Goal: Task Accomplishment & Management: Manage account settings

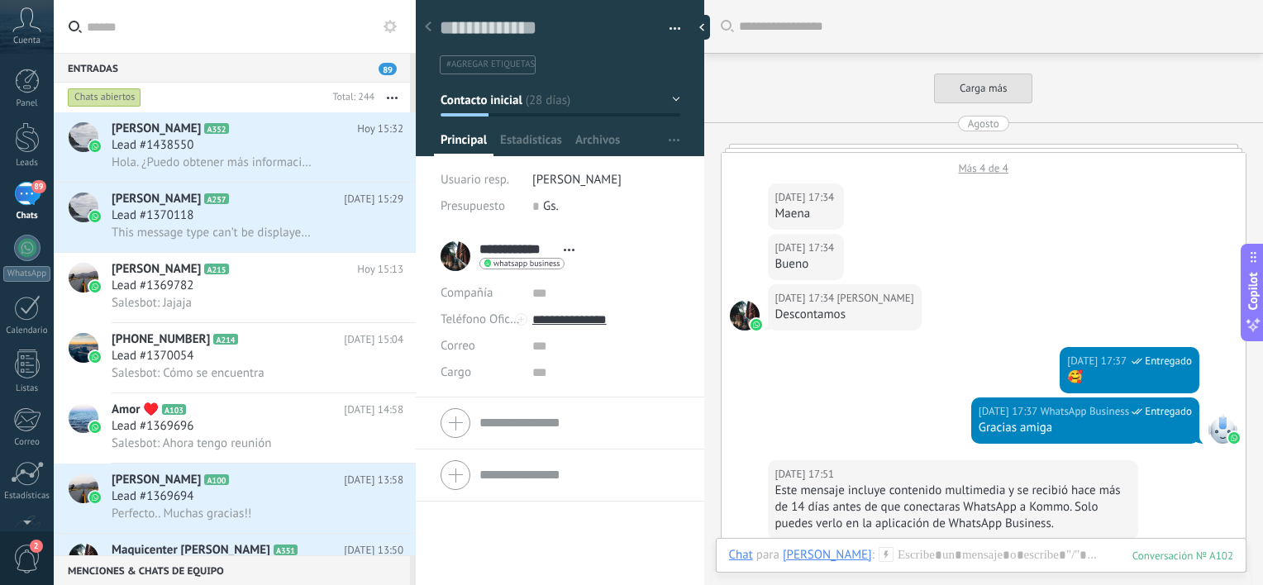
scroll to position [2086, 0]
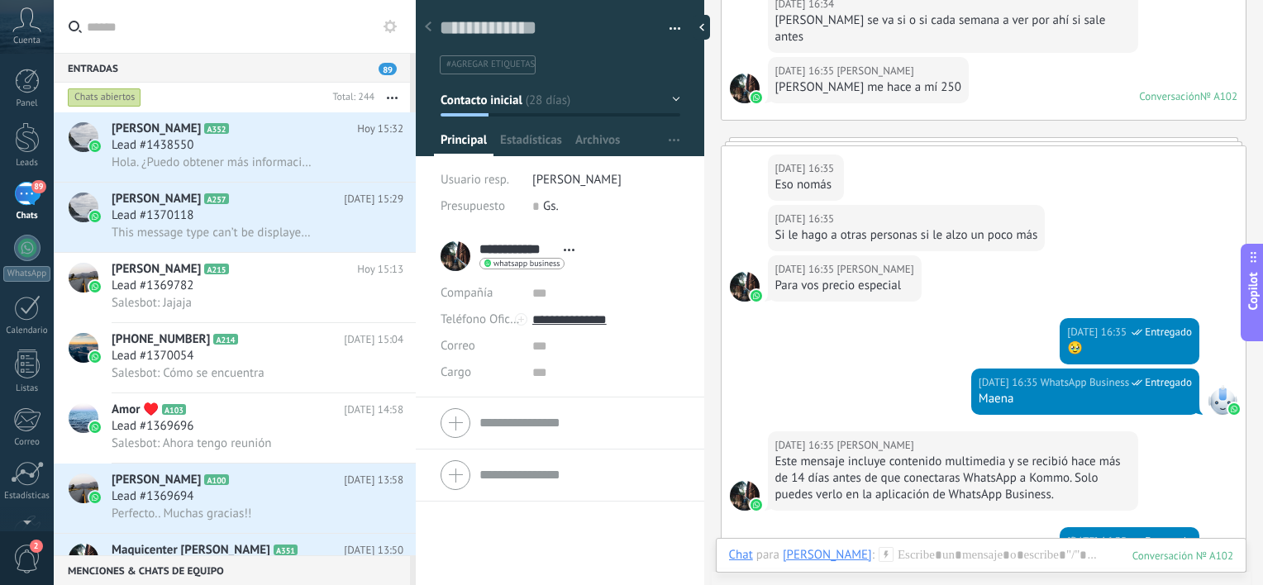
click at [34, 26] on icon at bounding box center [26, 19] width 29 height 25
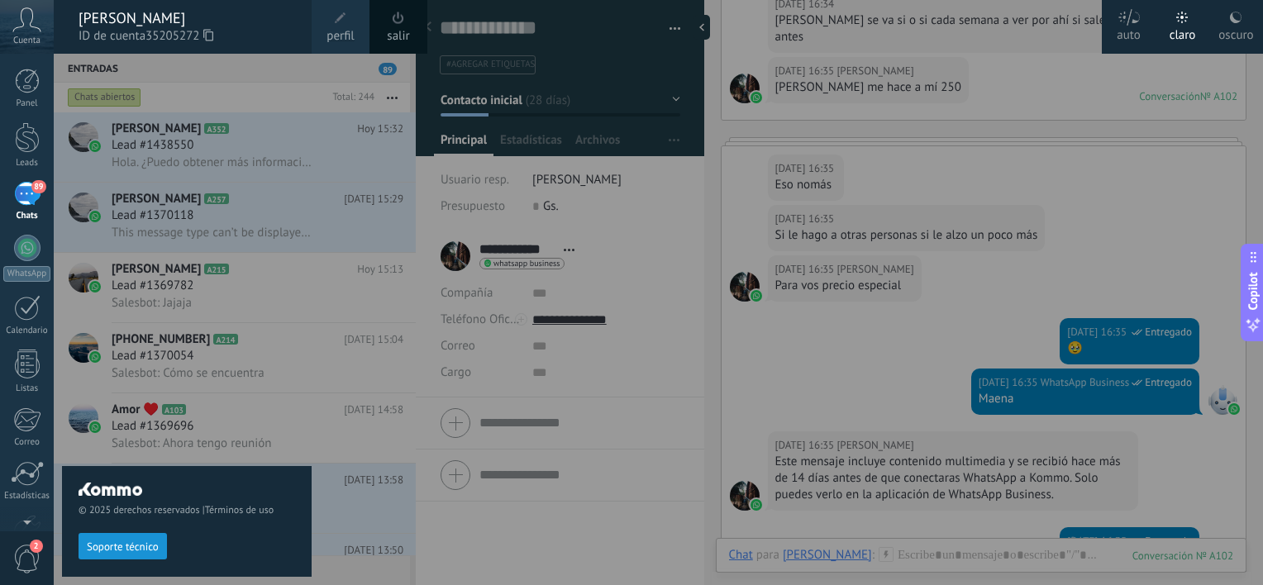
click at [399, 27] on link "salir" at bounding box center [398, 36] width 22 height 18
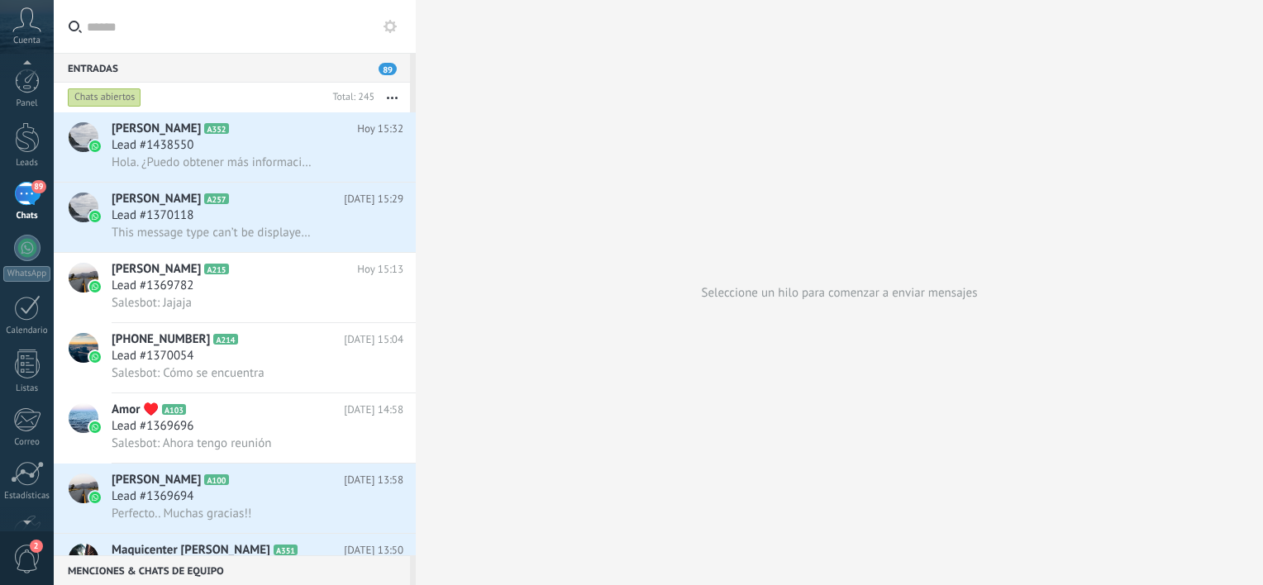
scroll to position [102, 0]
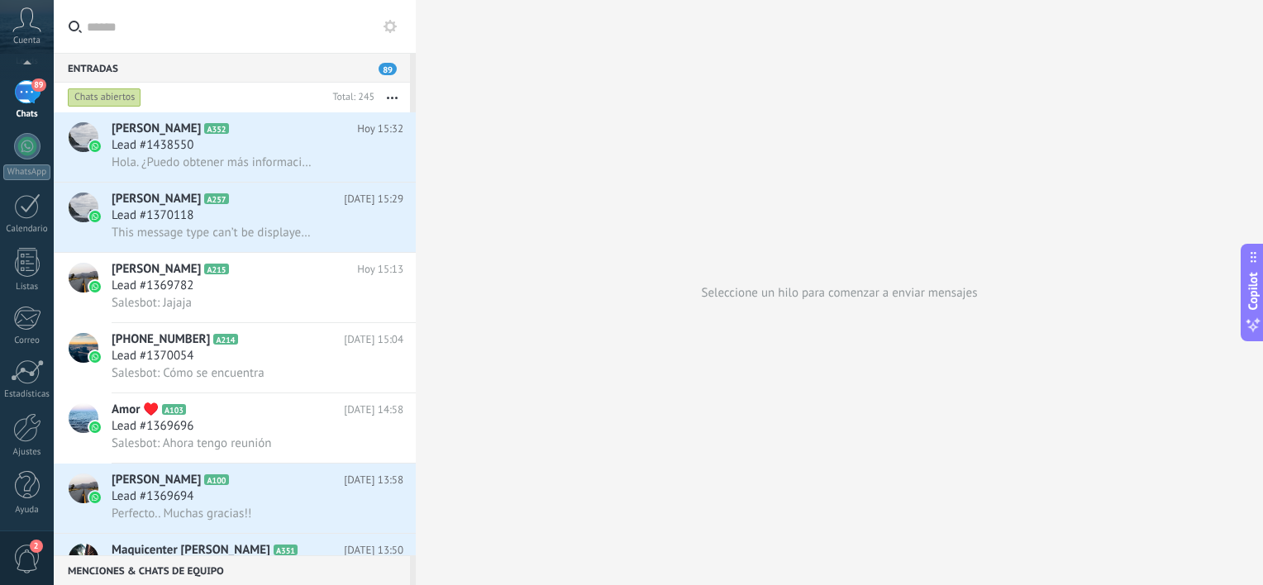
click at [26, 565] on span "2" at bounding box center [27, 559] width 28 height 29
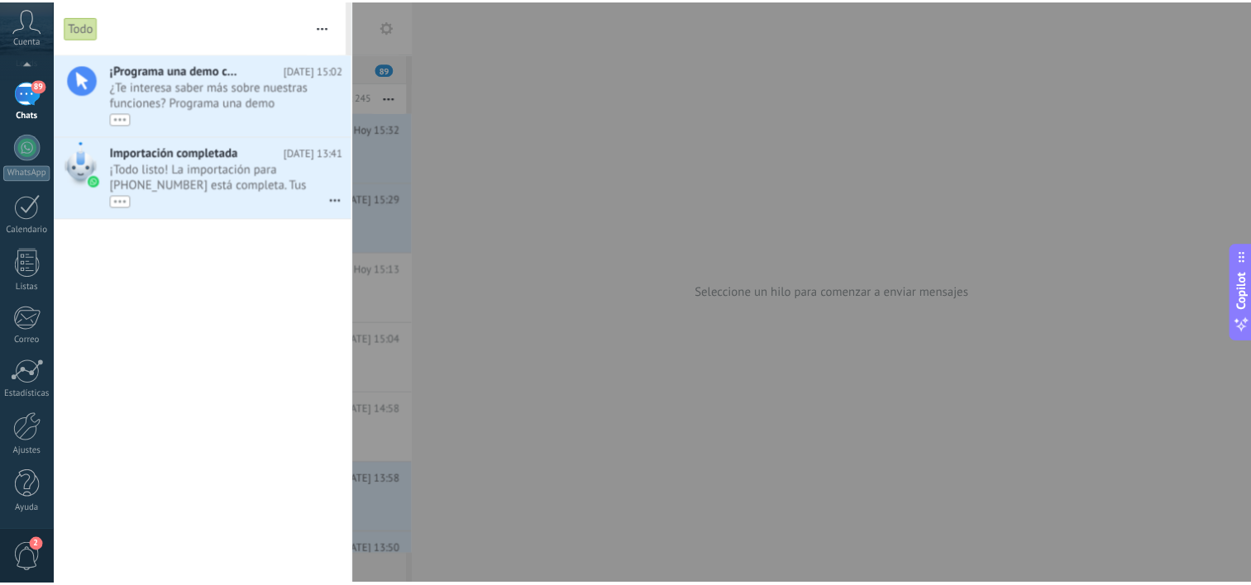
scroll to position [0, 0]
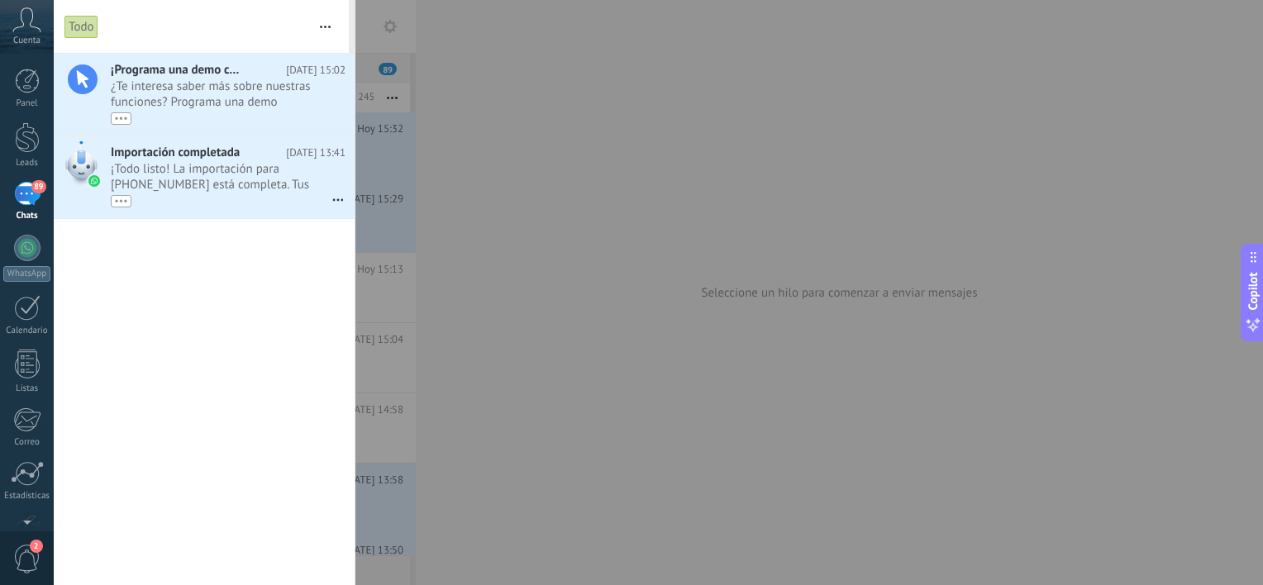
click at [327, 18] on button "button" at bounding box center [326, 26] width 36 height 53
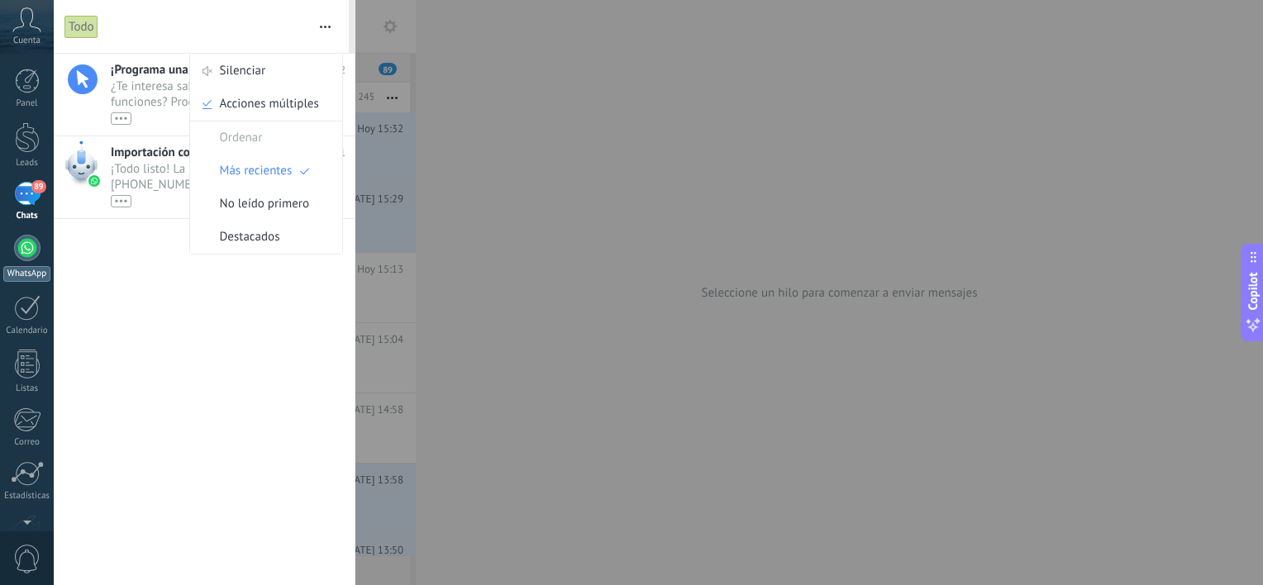
click at [10, 256] on link "WhatsApp" at bounding box center [27, 258] width 54 height 47
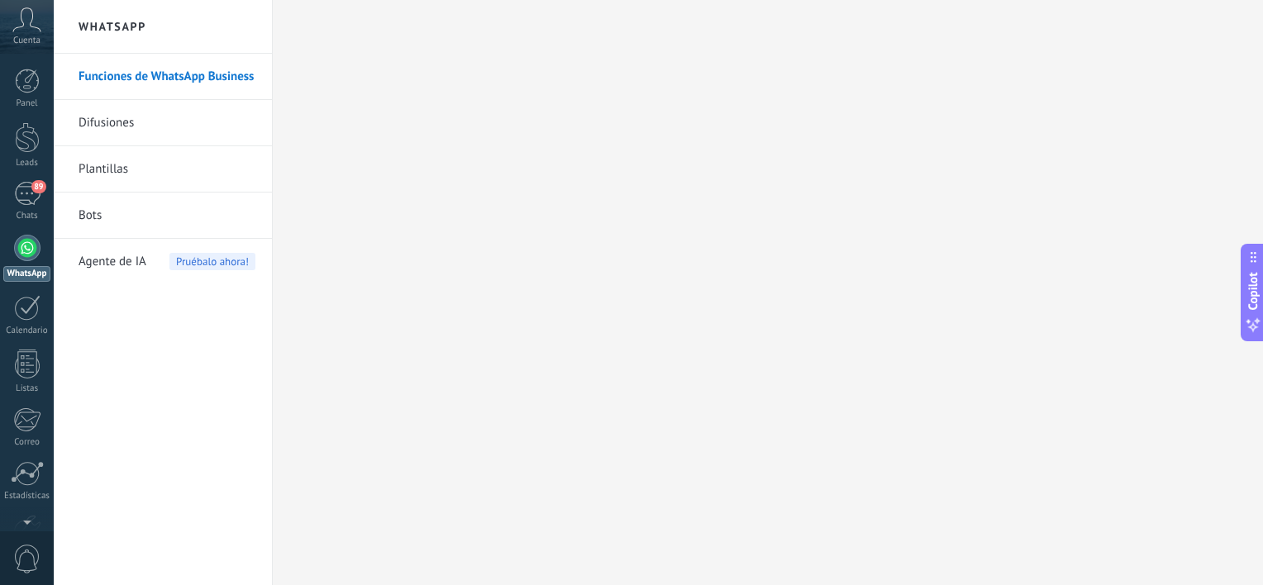
click at [136, 27] on h2 "WhatsApp" at bounding box center [162, 27] width 177 height 54
click at [122, 76] on link "Funciones de WhatsApp Business" at bounding box center [167, 77] width 177 height 46
click at [26, 82] on div at bounding box center [27, 81] width 25 height 25
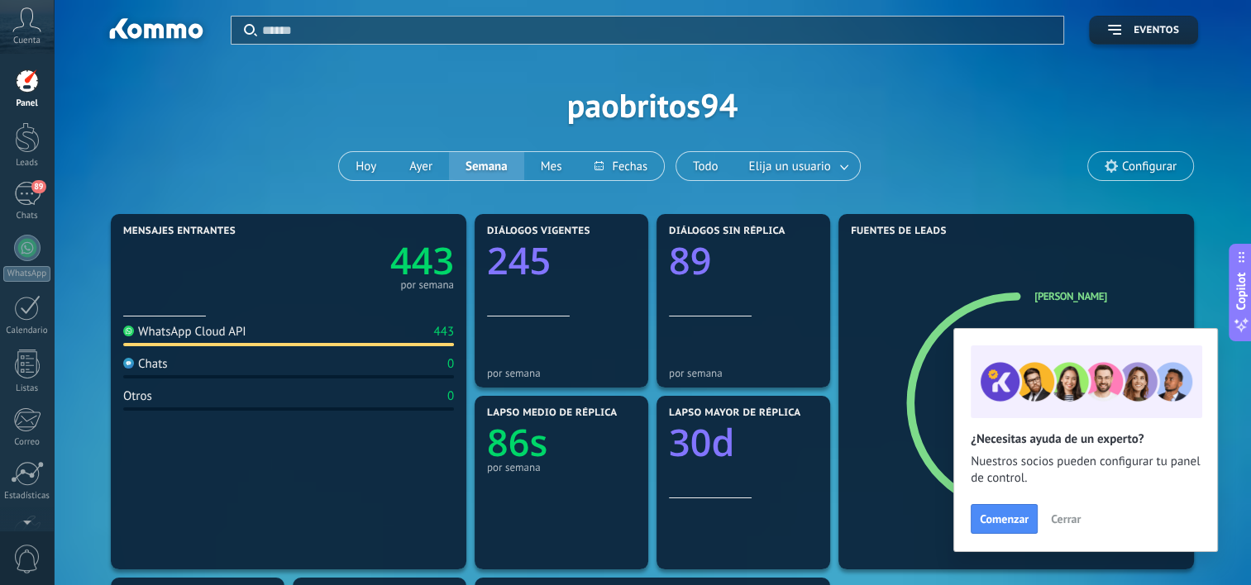
click at [1148, 168] on span "Configurar" at bounding box center [1149, 167] width 55 height 14
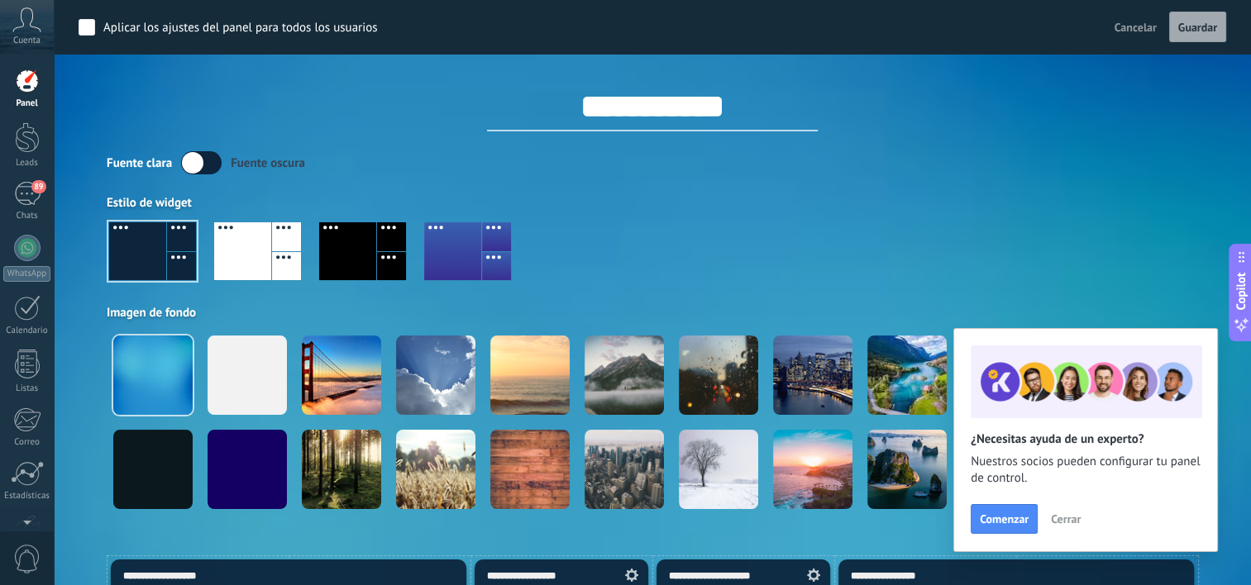
click at [1138, 32] on span "Cancelar" at bounding box center [1136, 27] width 42 height 15
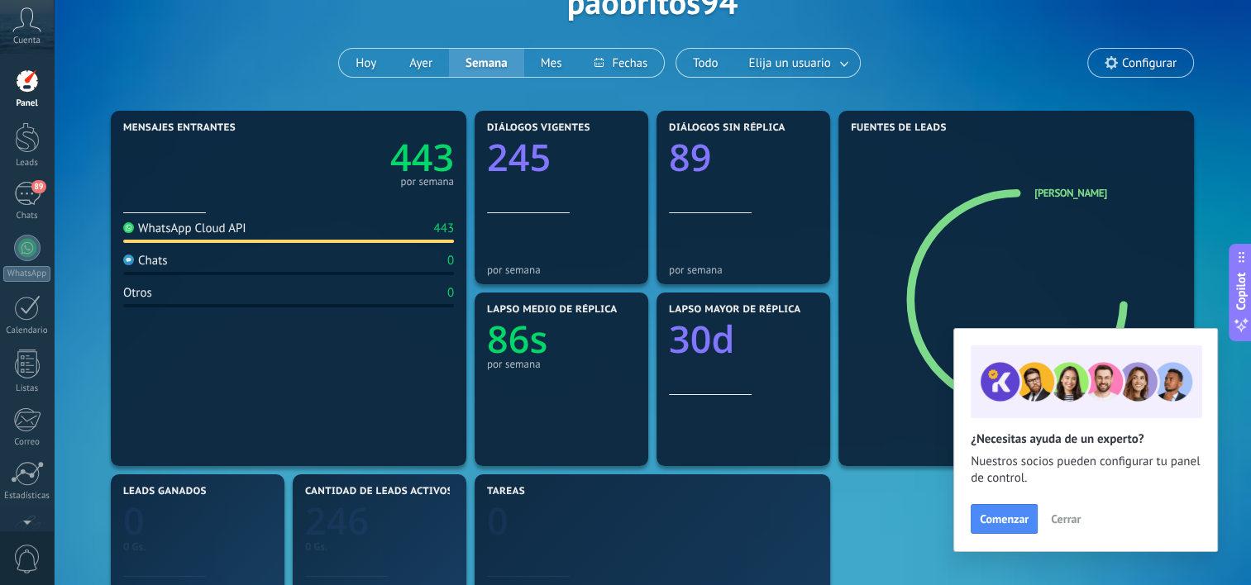
scroll to position [413, 0]
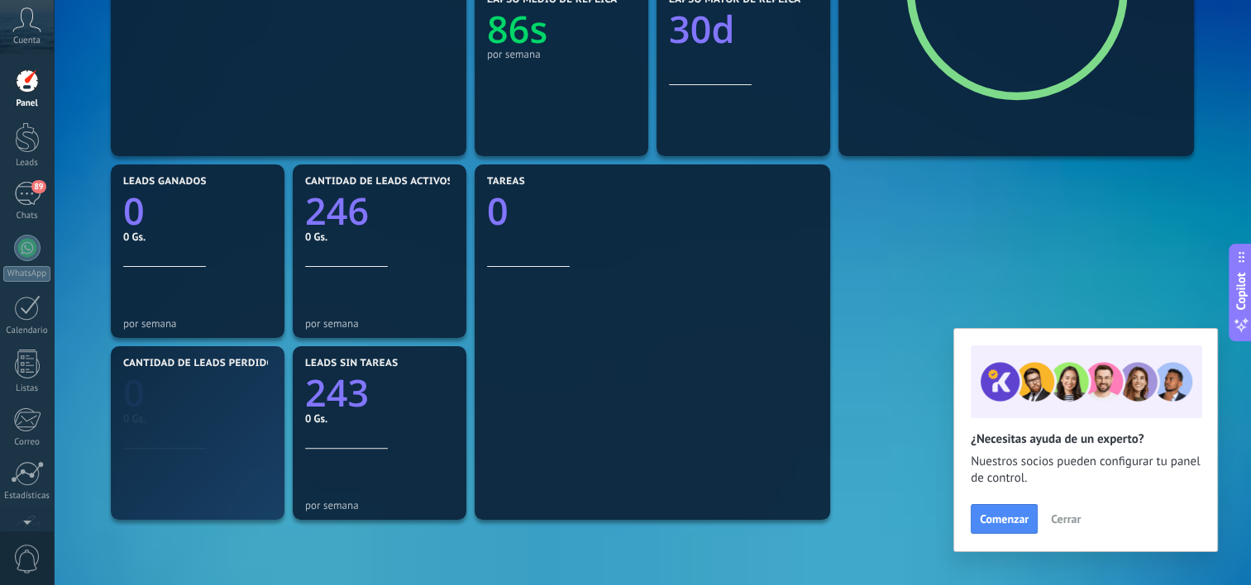
click at [1060, 522] on span "Cerrar" at bounding box center [1066, 519] width 30 height 12
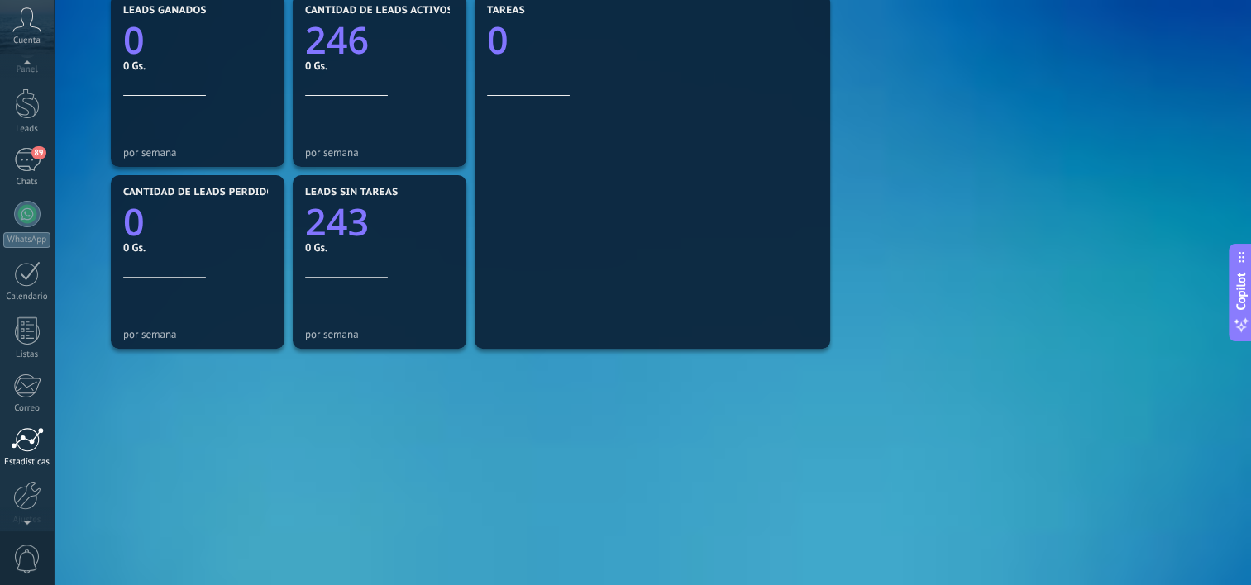
scroll to position [102, 0]
click at [31, 442] on link "Ajustes" at bounding box center [27, 435] width 54 height 45
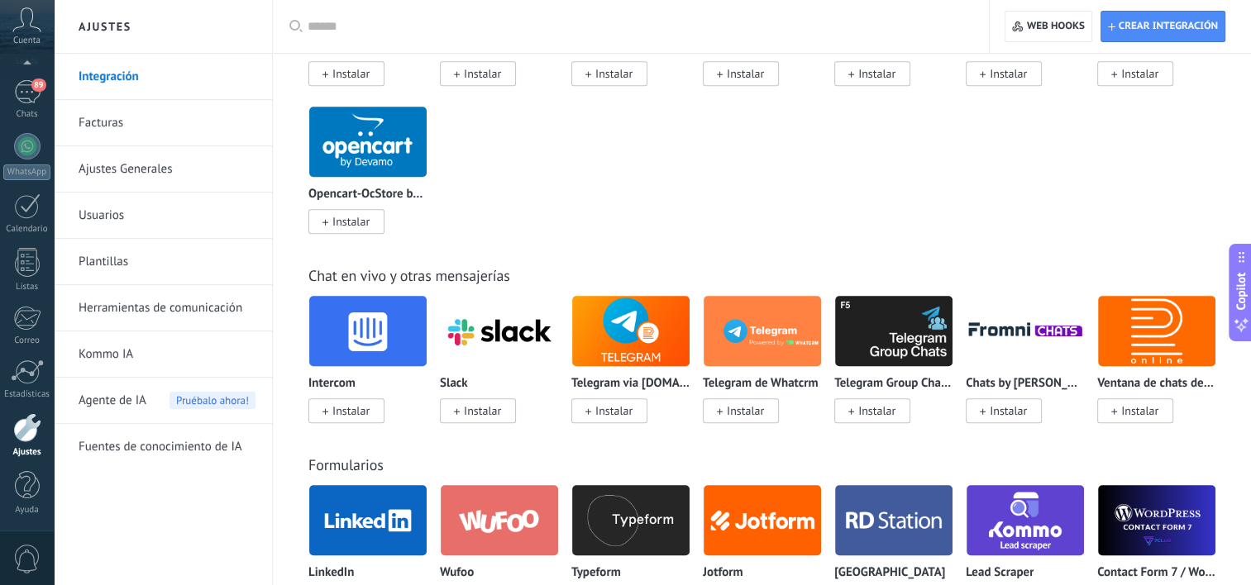
scroll to position [910, 0]
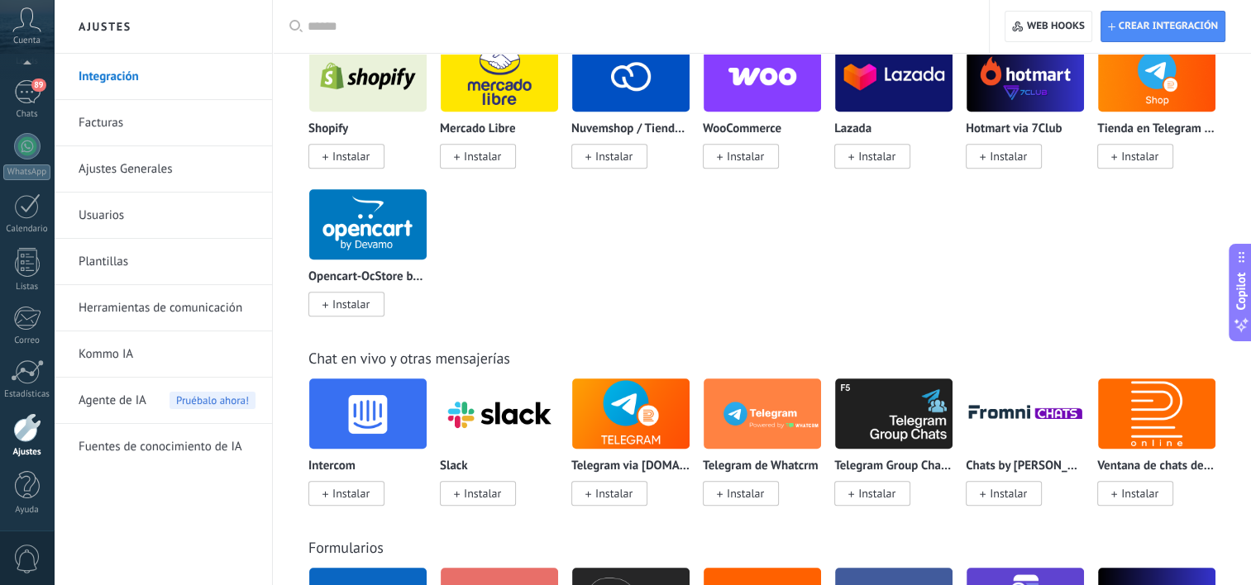
click at [128, 84] on link "Integración" at bounding box center [167, 77] width 177 height 46
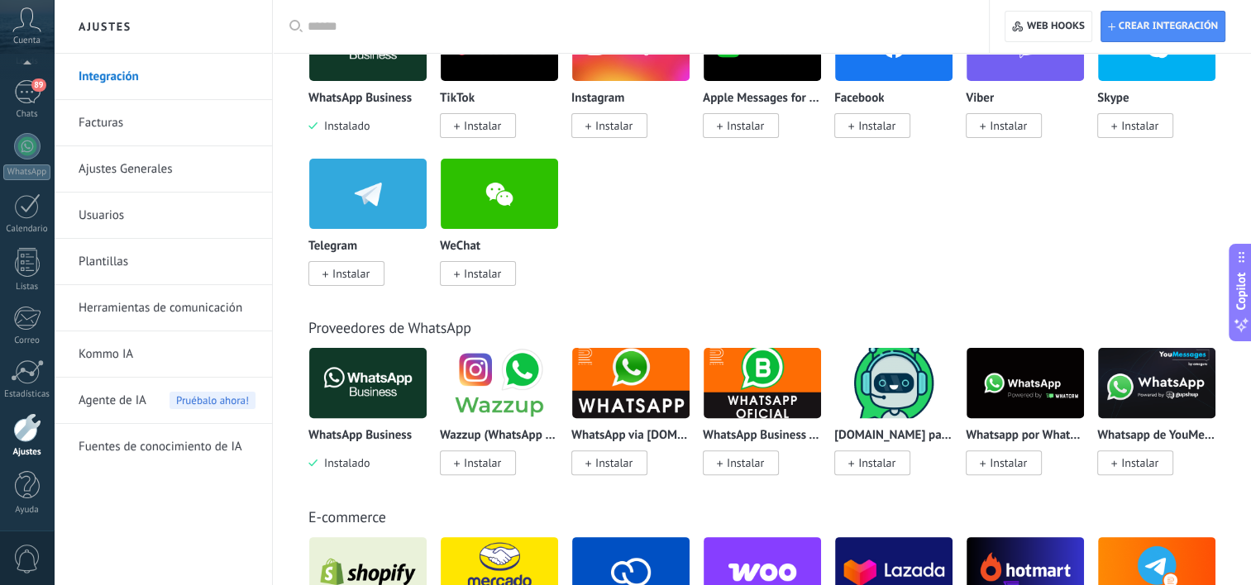
scroll to position [165, 0]
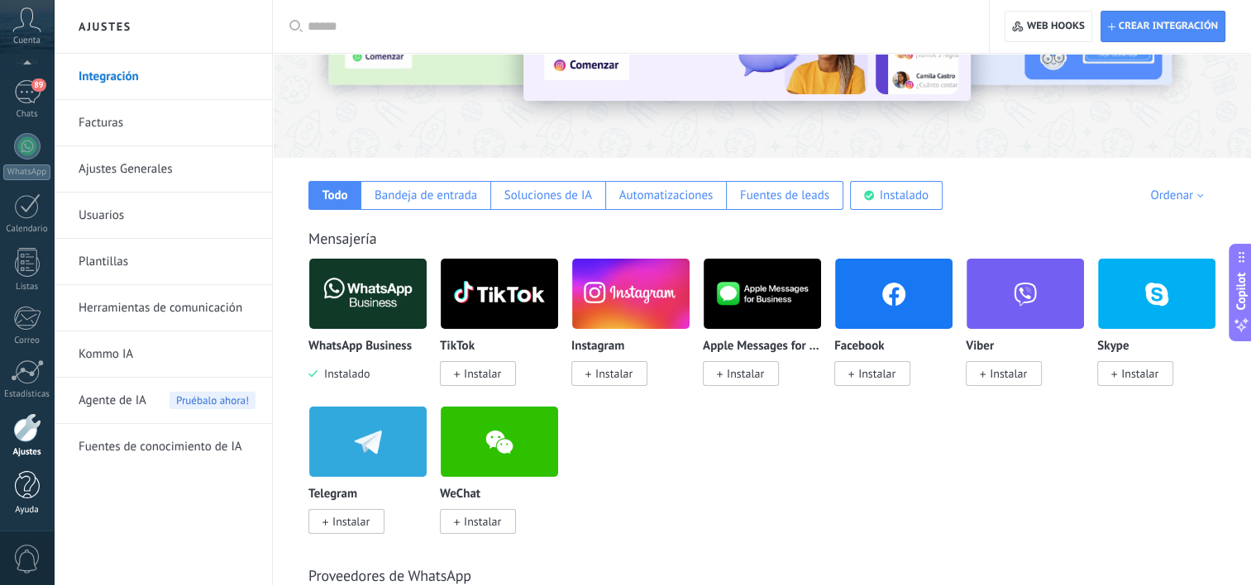
click at [21, 499] on div at bounding box center [27, 485] width 25 height 29
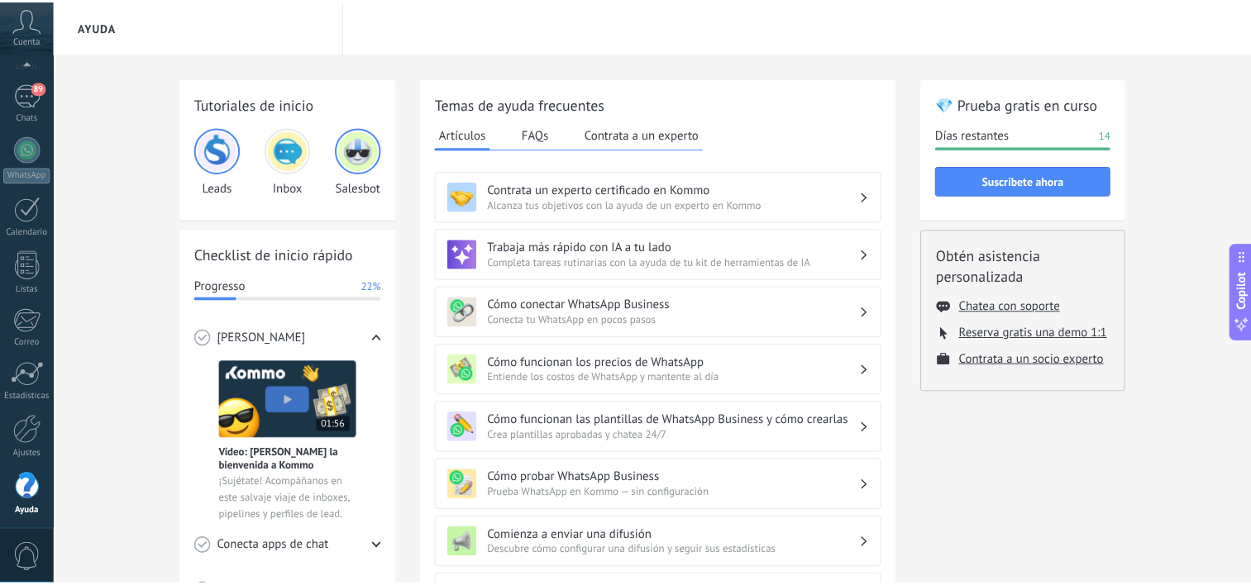
scroll to position [102, 0]
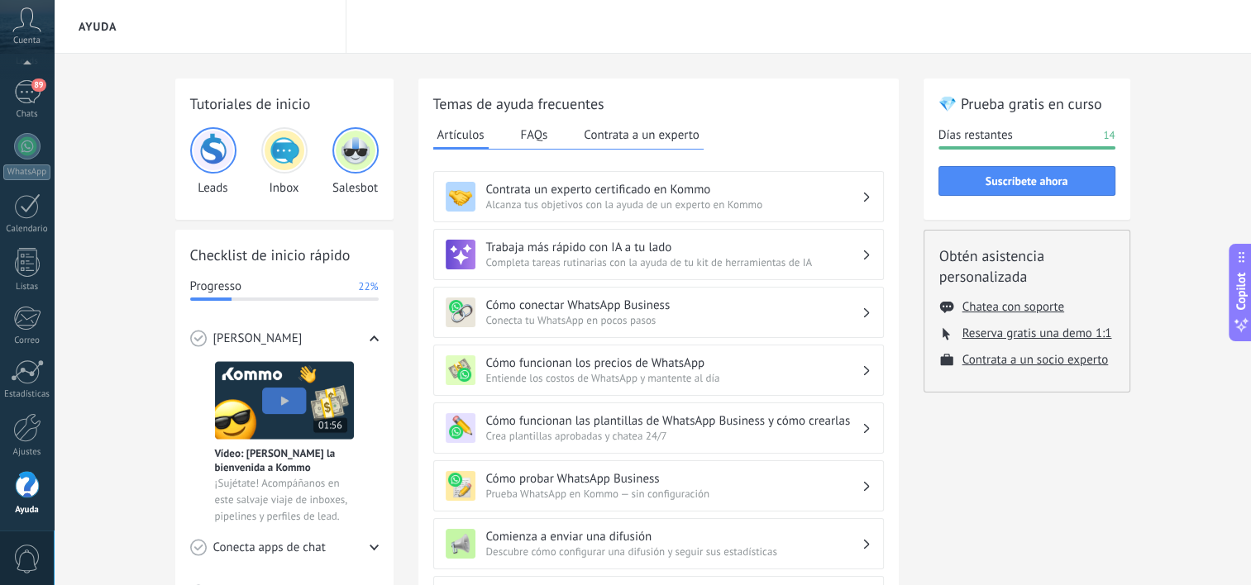
click at [21, 19] on use at bounding box center [27, 19] width 28 height 24
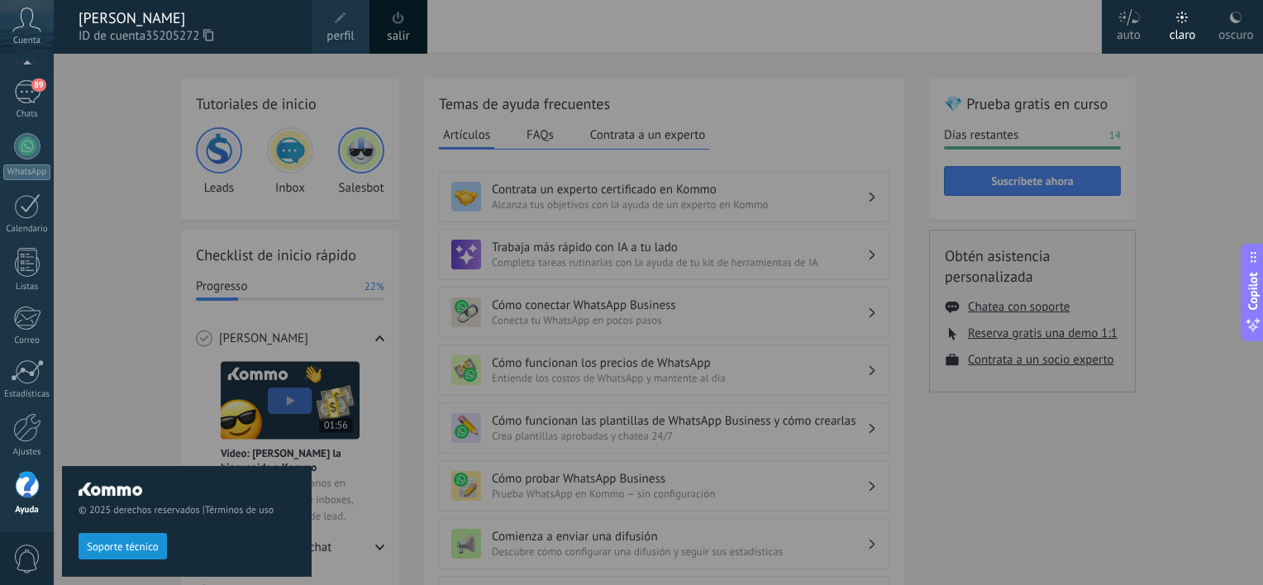
click at [343, 31] on span "perfil" at bounding box center [340, 36] width 27 height 18
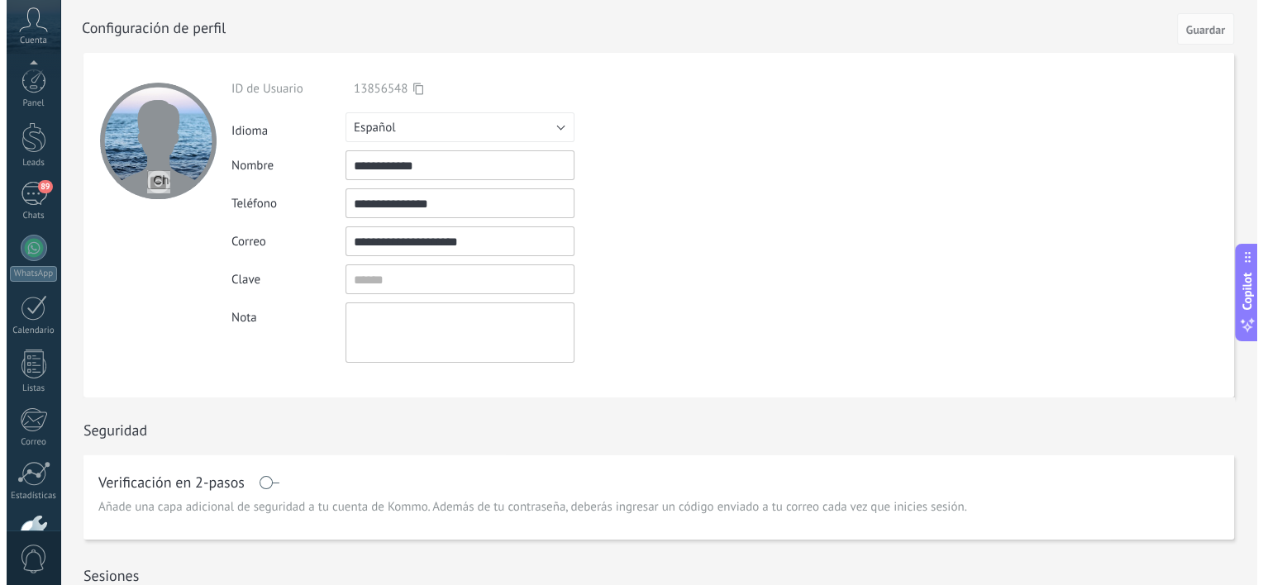
scroll to position [102, 0]
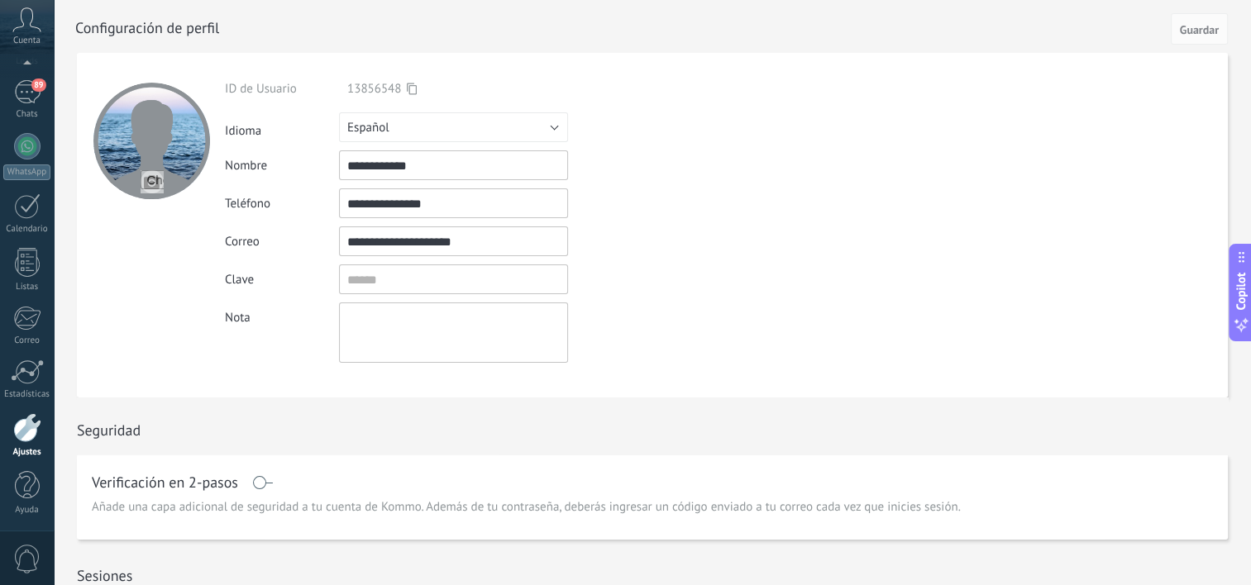
click at [30, 31] on icon at bounding box center [26, 19] width 29 height 25
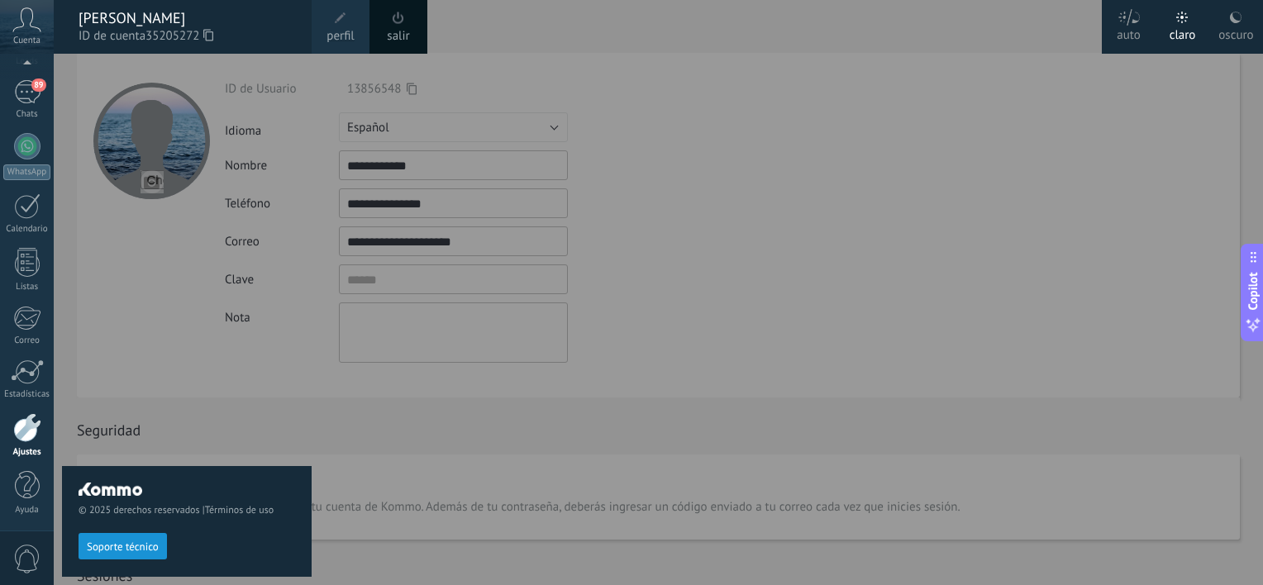
click at [141, 16] on div "[PERSON_NAME]" at bounding box center [187, 18] width 217 height 18
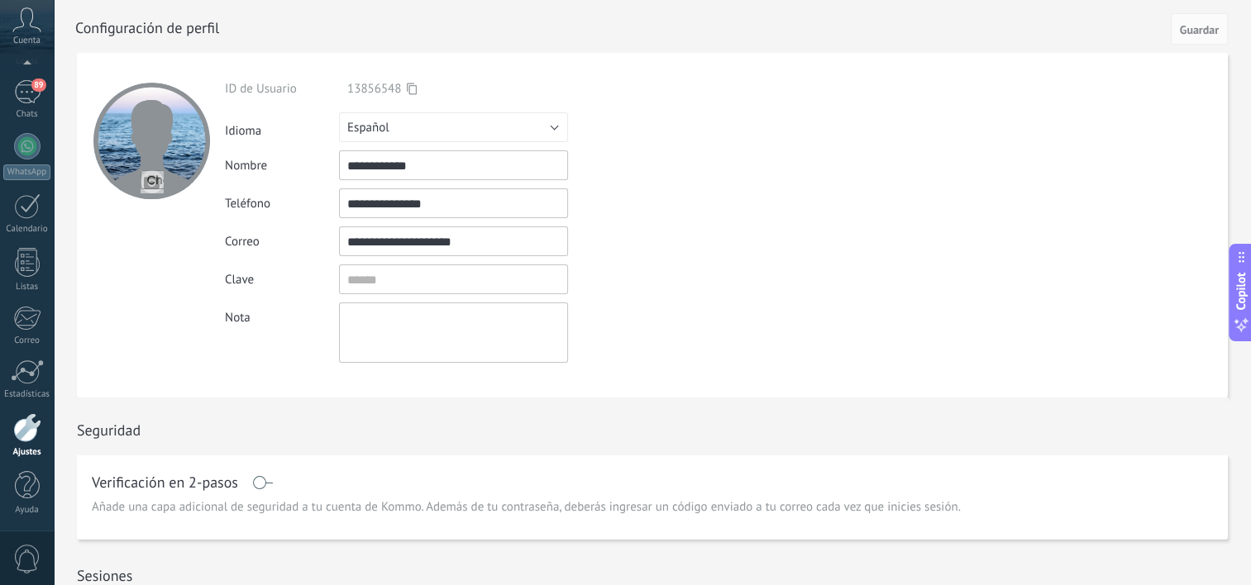
click at [24, 43] on span "Cuenta" at bounding box center [26, 41] width 27 height 11
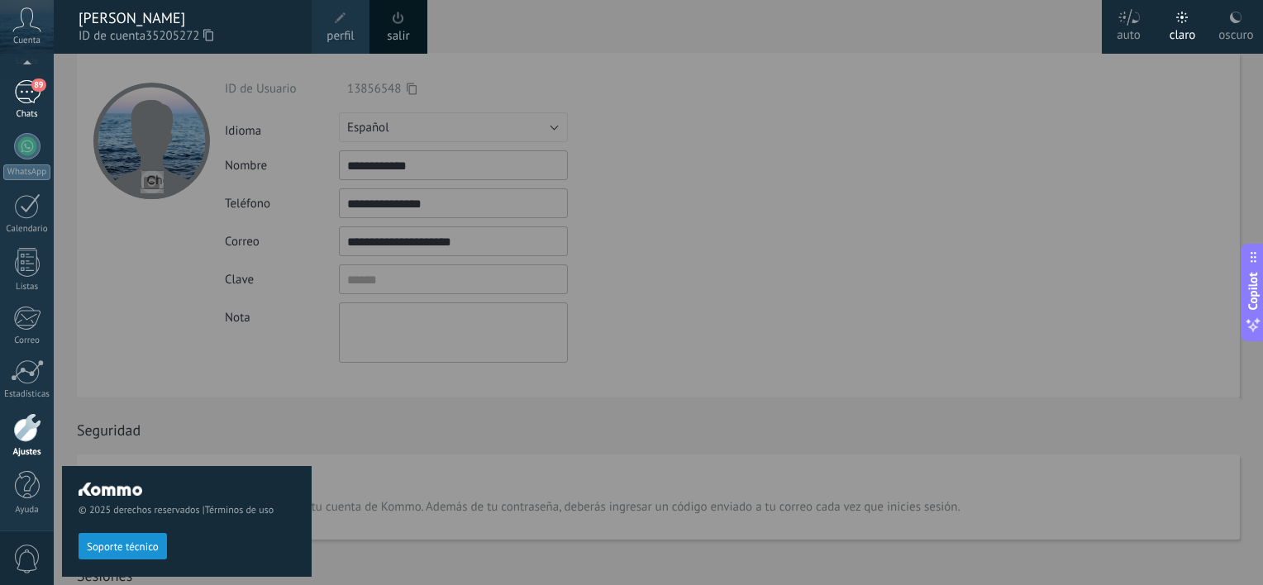
click at [9, 89] on link "89 Chats" at bounding box center [27, 100] width 54 height 40
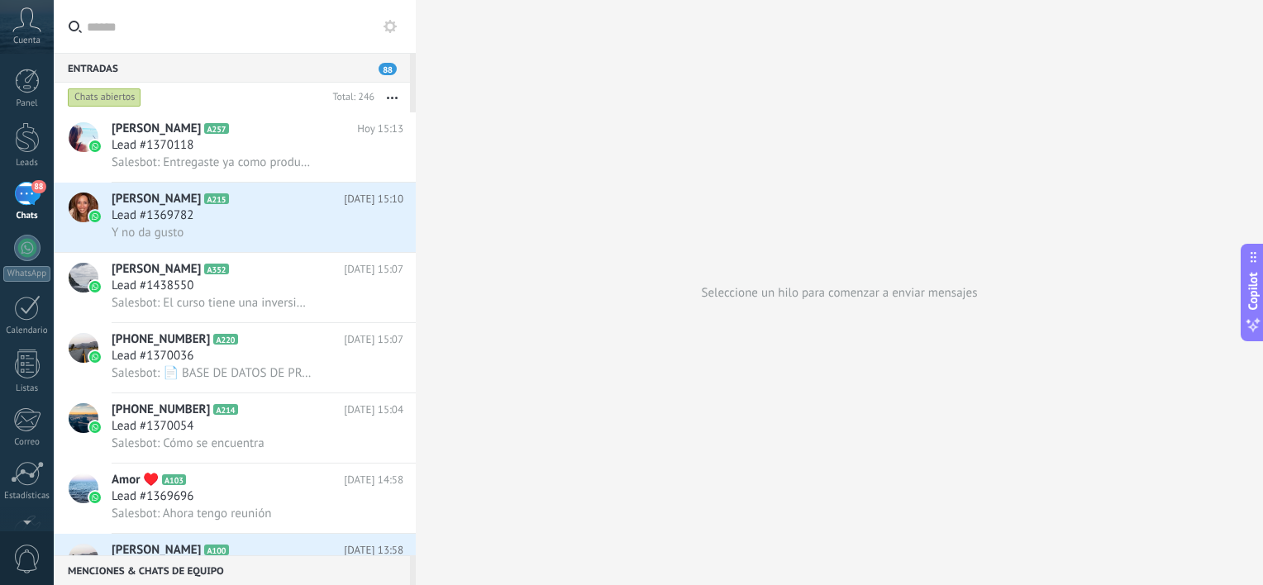
click at [31, 14] on icon at bounding box center [26, 19] width 29 height 25
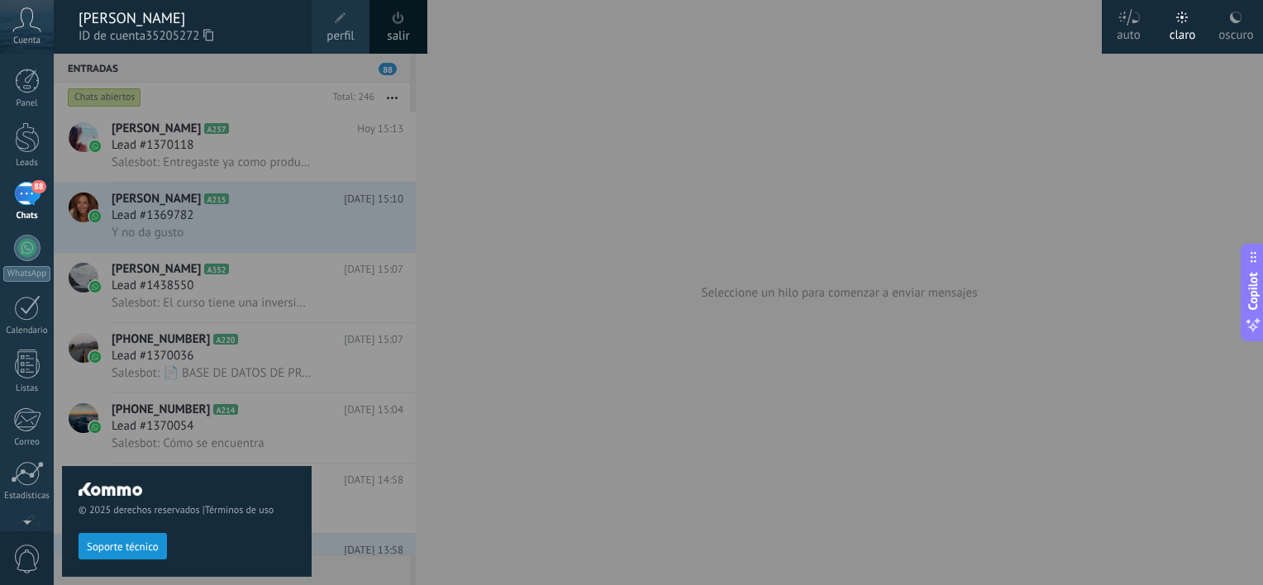
click at [387, 19] on div "salir" at bounding box center [399, 27] width 58 height 54
